Goal: Use online tool/utility: Utilize a website feature to perform a specific function

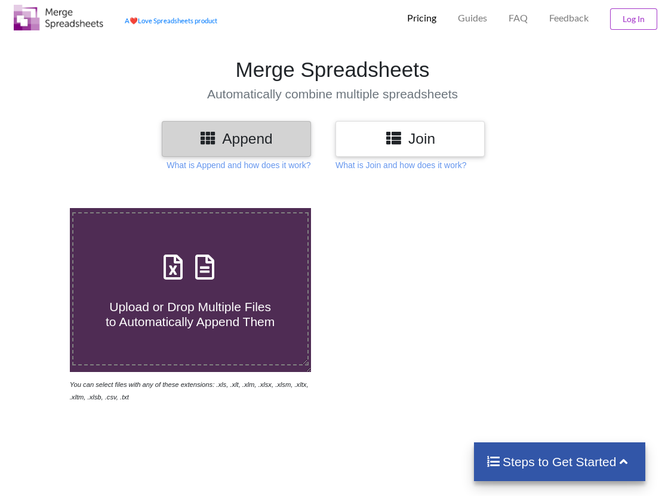
scroll to position [36, 0]
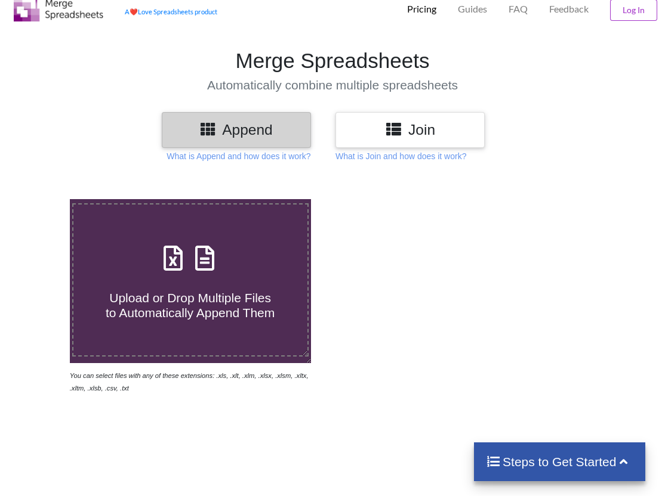
click at [252, 135] on h3 "Append" at bounding box center [236, 129] width 131 height 17
click at [248, 157] on p "What is Append and how does it work?" at bounding box center [238, 156] width 144 height 12
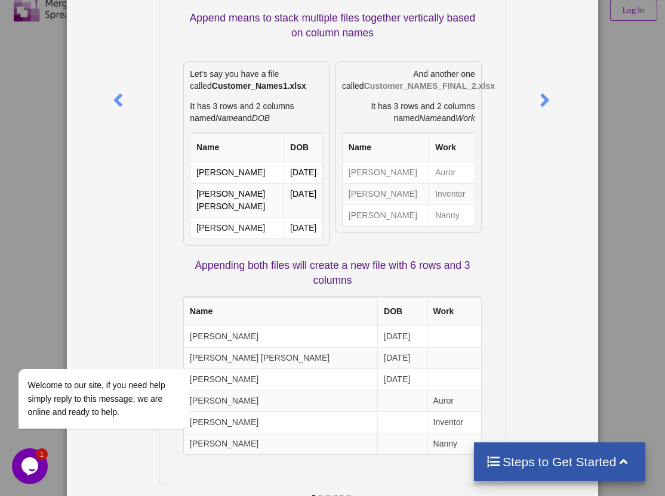
scroll to position [160, 0]
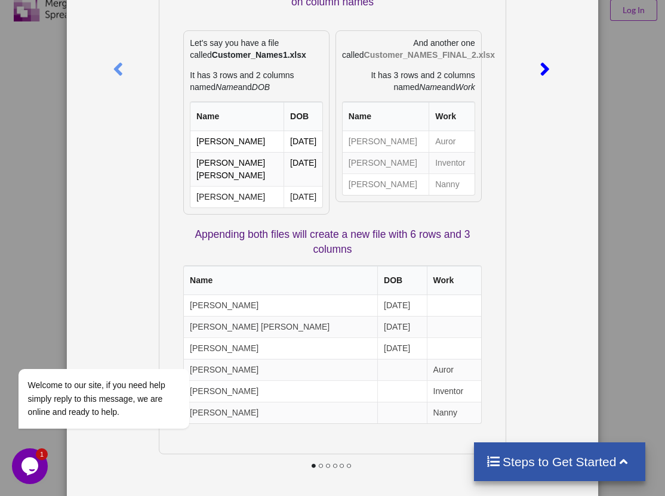
click at [542, 69] on icon at bounding box center [544, 64] width 24 height 21
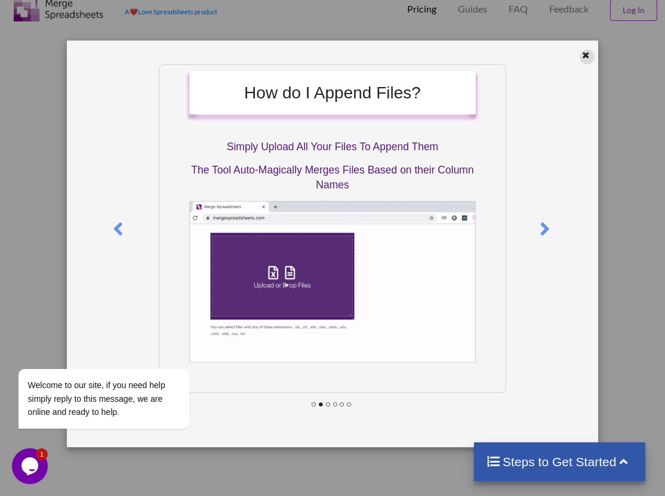
click at [583, 53] on icon at bounding box center [586, 54] width 10 height 8
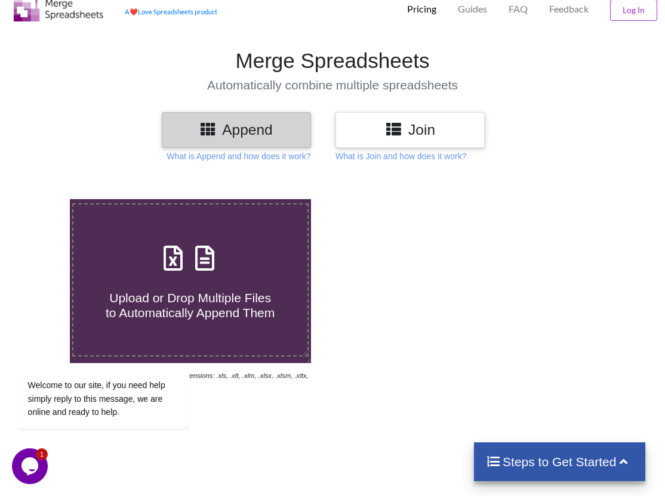
click at [396, 124] on icon at bounding box center [393, 128] width 17 height 15
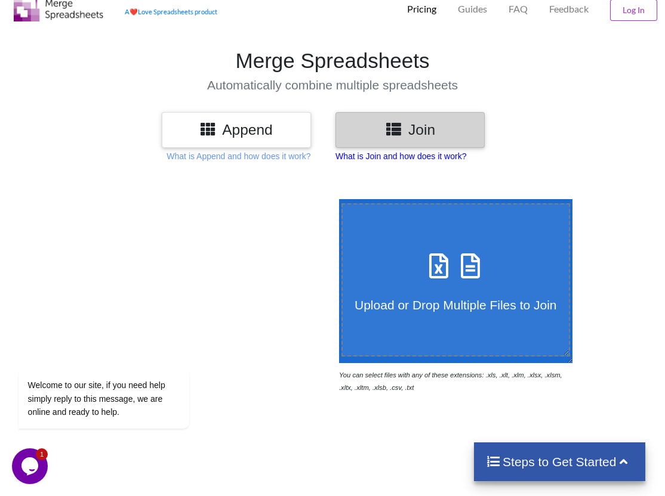
click at [392, 152] on p "What is Join and how does it work?" at bounding box center [400, 156] width 131 height 12
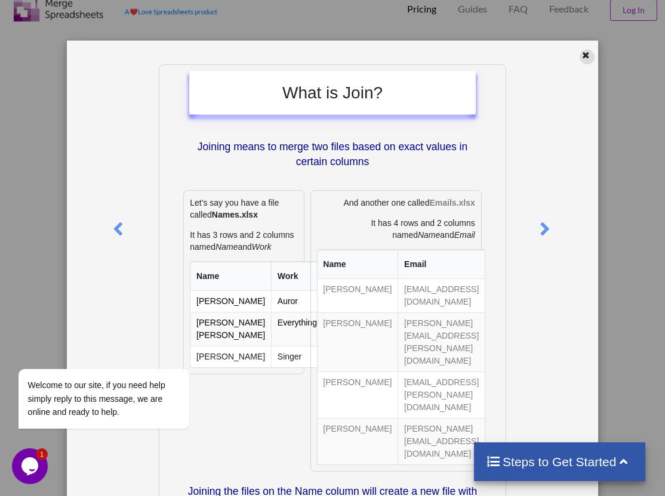
click at [581, 58] on icon at bounding box center [586, 54] width 10 height 8
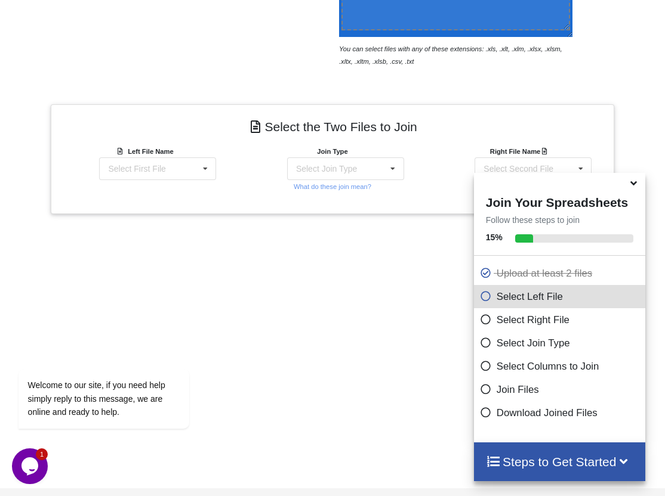
scroll to position [360, 0]
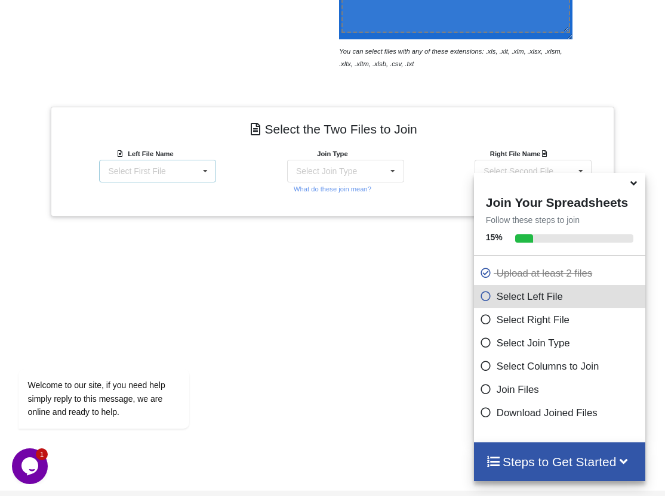
click at [203, 172] on icon at bounding box center [205, 172] width 18 height 22
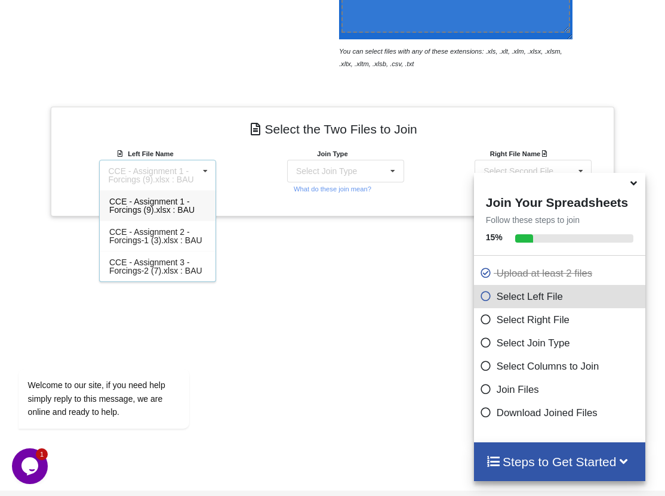
click at [189, 208] on span "CCE - Assignment 1 - Forcings (9).xlsx : BAU" at bounding box center [151, 206] width 85 height 18
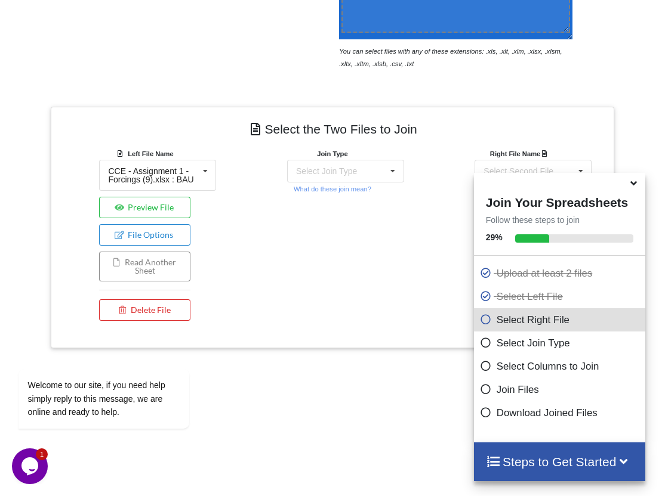
click at [171, 257] on button "Read Another Sheet" at bounding box center [144, 267] width 91 height 30
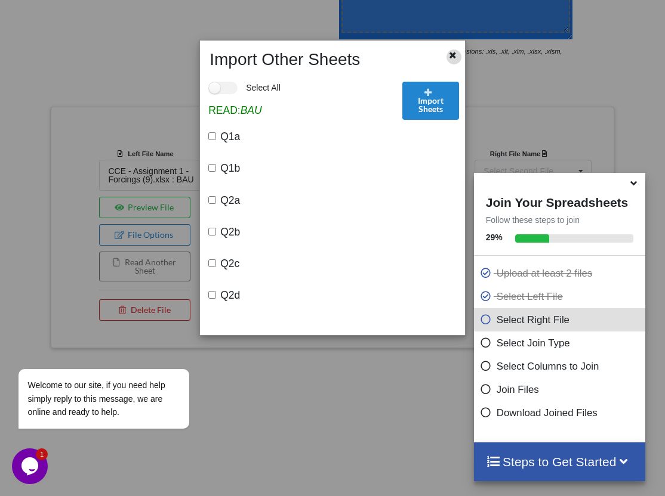
click at [458, 60] on div at bounding box center [453, 57] width 15 height 15
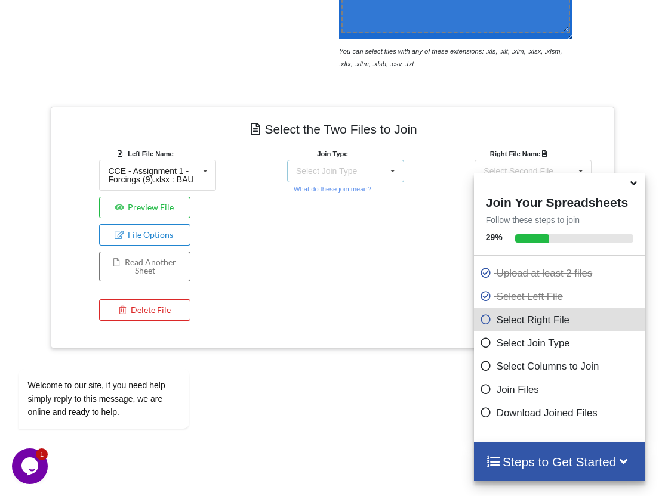
click at [375, 164] on div "Select Join Type INNER JOIN LEFT JOIN RIGHT JOIN FULL JOIN" at bounding box center [345, 171] width 117 height 23
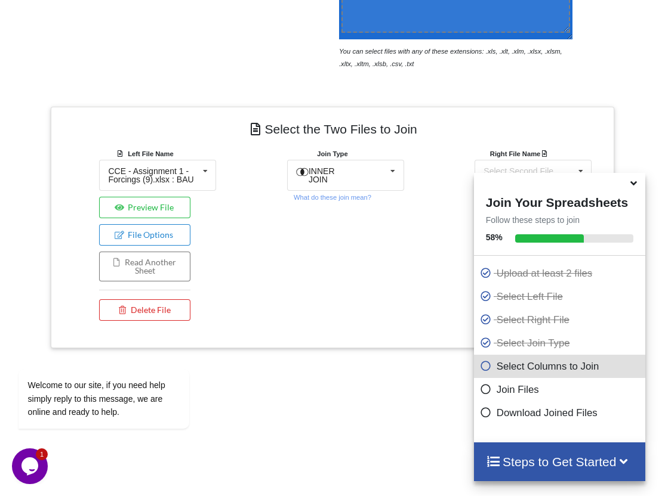
click at [633, 187] on icon at bounding box center [633, 181] width 13 height 11
